Goal: Task Accomplishment & Management: Manage account settings

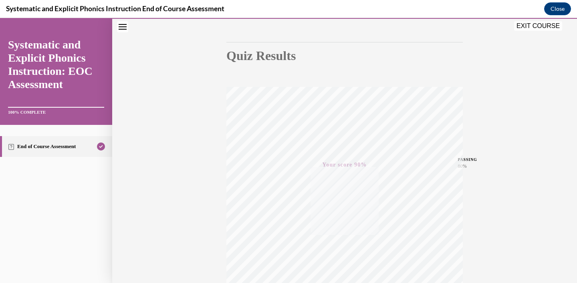
scroll to position [33, 0]
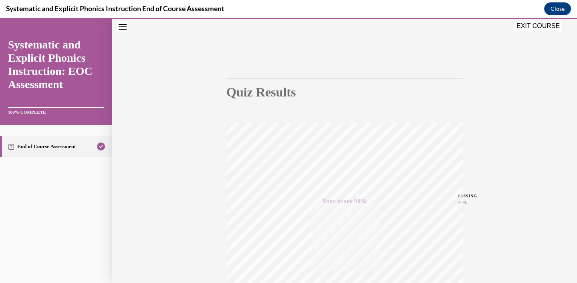
click at [546, 24] on button "EXIT COURSE" at bounding box center [538, 26] width 48 height 10
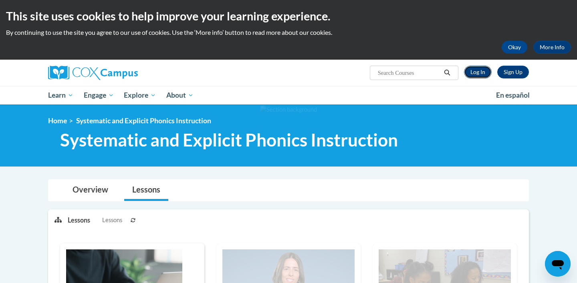
click at [478, 72] on link "Log In" at bounding box center [478, 72] width 28 height 13
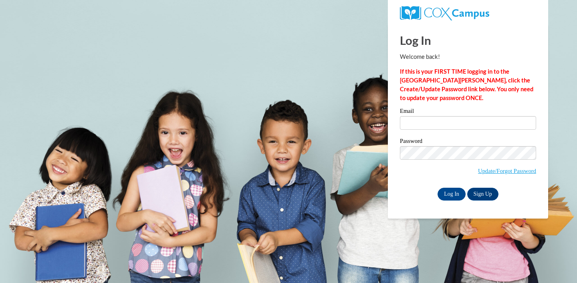
click at [427, 115] on label "Email" at bounding box center [468, 112] width 136 height 8
click at [427, 116] on input "Email" at bounding box center [468, 123] width 136 height 14
click at [427, 121] on input "Email" at bounding box center [468, 123] width 136 height 14
click at [410, 123] on input "Email" at bounding box center [468, 123] width 136 height 14
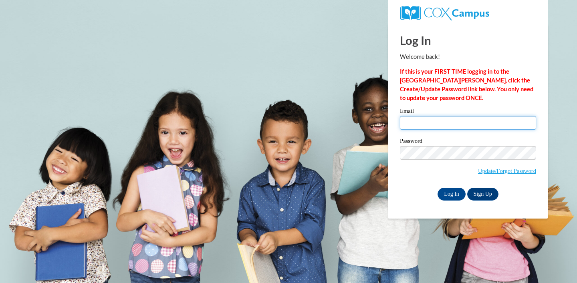
type input "lfhawk1446@ung.edu"
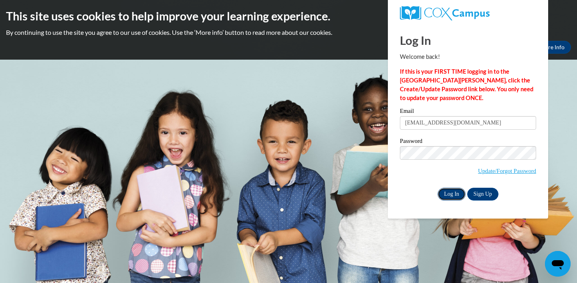
click at [449, 196] on input "Log In" at bounding box center [451, 194] width 28 height 13
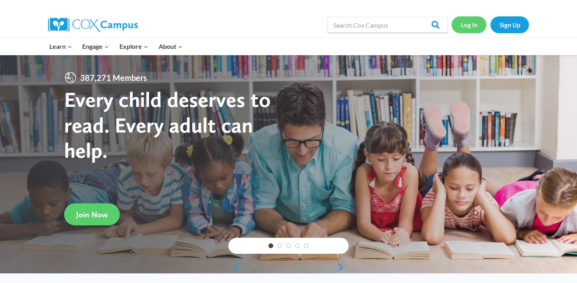
click at [474, 25] on link "Log In" at bounding box center [468, 24] width 35 height 16
click at [472, 27] on link "Log In" at bounding box center [468, 24] width 35 height 16
